Goal: Find specific page/section: Find specific page/section

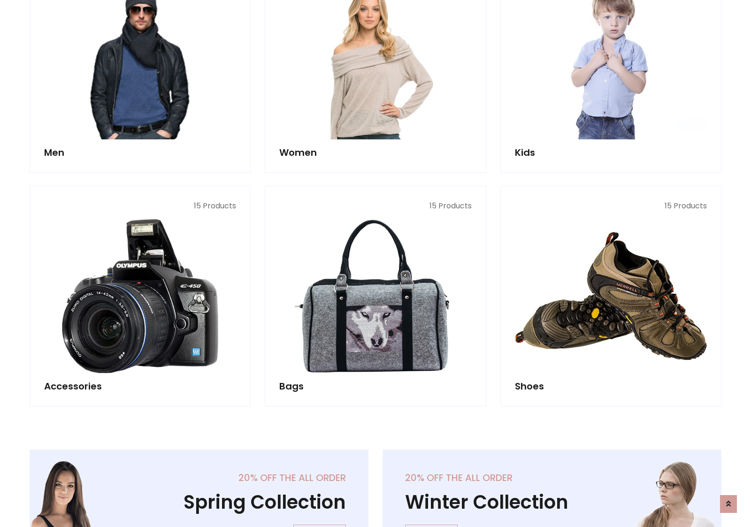
scroll to position [314, 0]
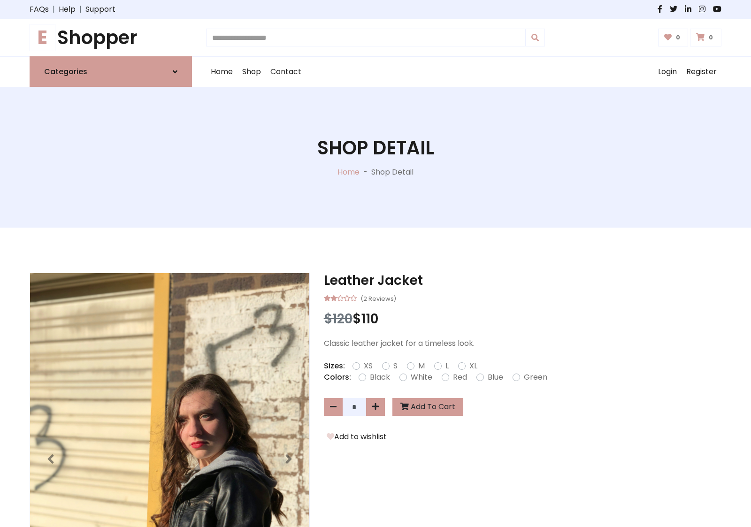
click at [111, 38] on h1 "E Shopper" at bounding box center [111, 37] width 162 height 23
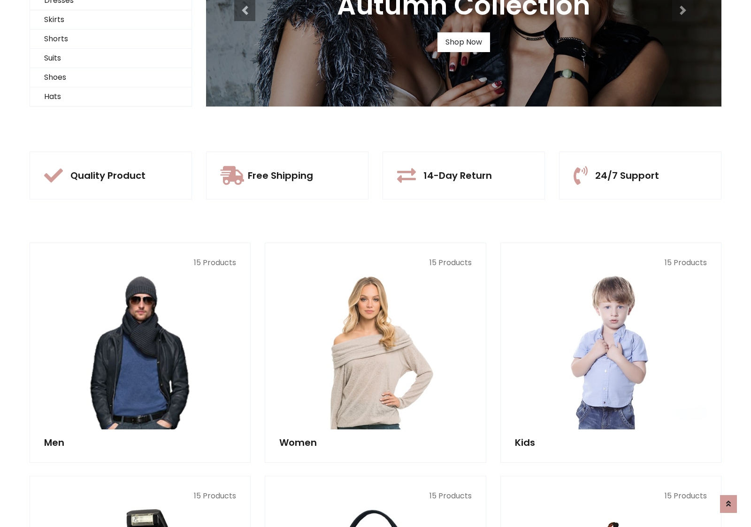
scroll to position [91, 0]
